Goal: Find specific page/section: Find specific page/section

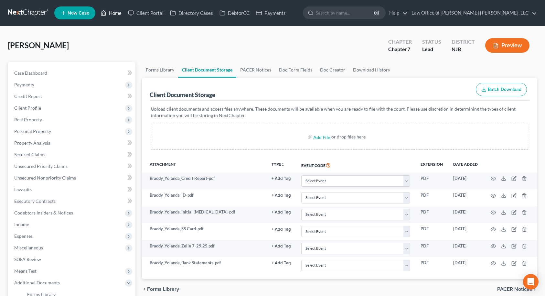
click at [119, 13] on link "Home" at bounding box center [110, 13] width 27 height 12
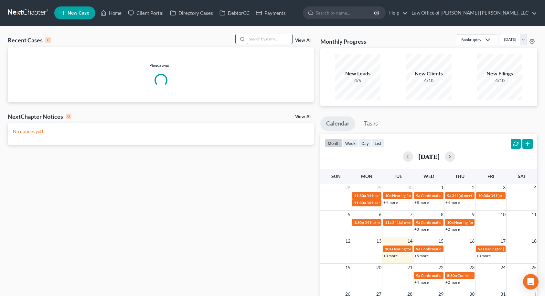
click at [267, 41] on input "search" at bounding box center [269, 38] width 45 height 9
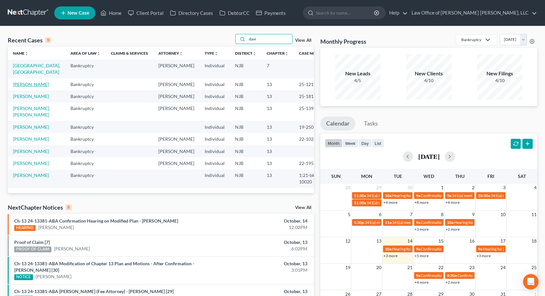
type input "davi"
click at [17, 85] on link "[PERSON_NAME]" at bounding box center [31, 83] width 36 height 5
select select "10"
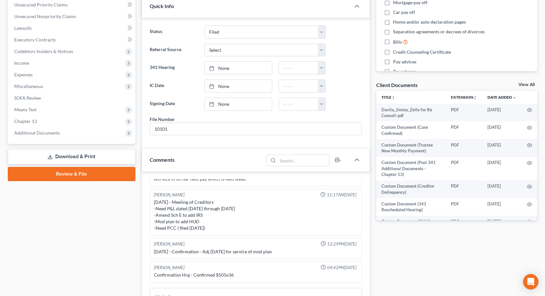
scroll to position [162, 0]
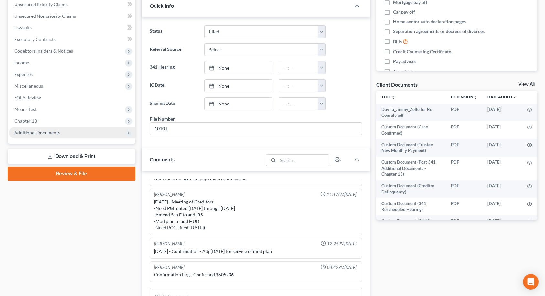
click at [67, 131] on span "Additional Documents" at bounding box center [72, 133] width 126 height 12
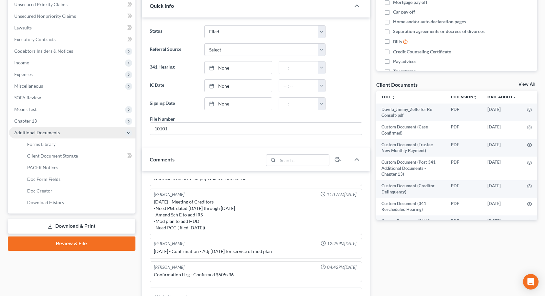
scroll to position [358, 0]
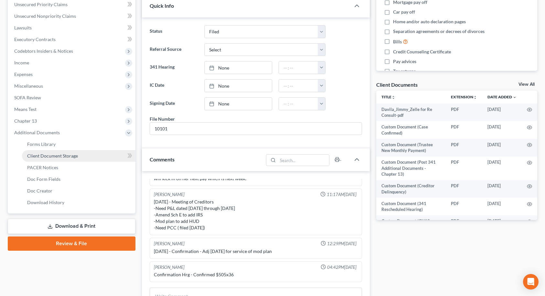
click at [60, 157] on span "Client Document Storage" at bounding box center [52, 155] width 51 height 5
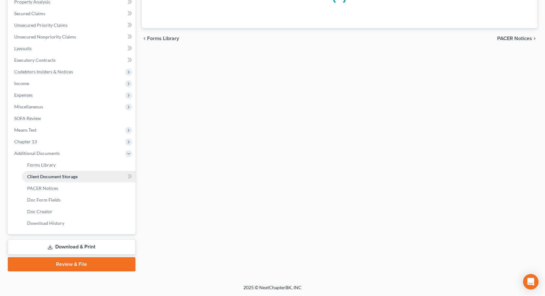
scroll to position [140, 0]
select select "9"
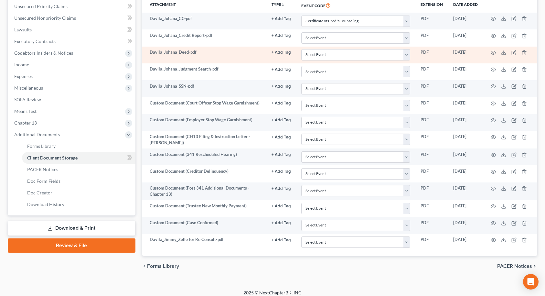
scroll to position [165, 0]
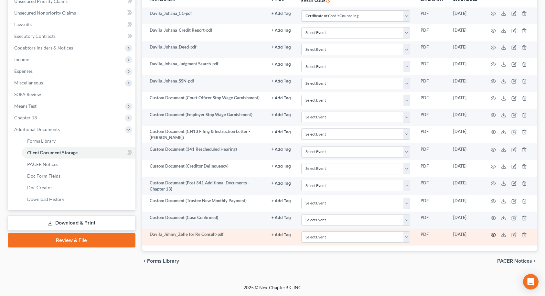
click at [491, 234] on icon "button" at bounding box center [492, 234] width 5 height 5
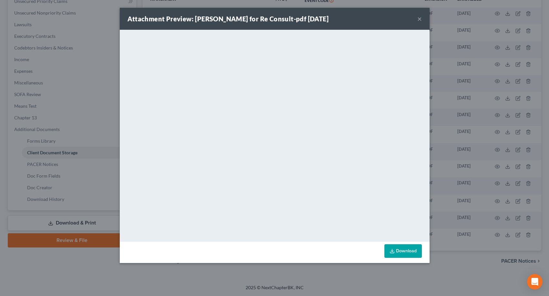
click at [420, 20] on button "×" at bounding box center [420, 19] width 5 height 8
